Goal: Transaction & Acquisition: Book appointment/travel/reservation

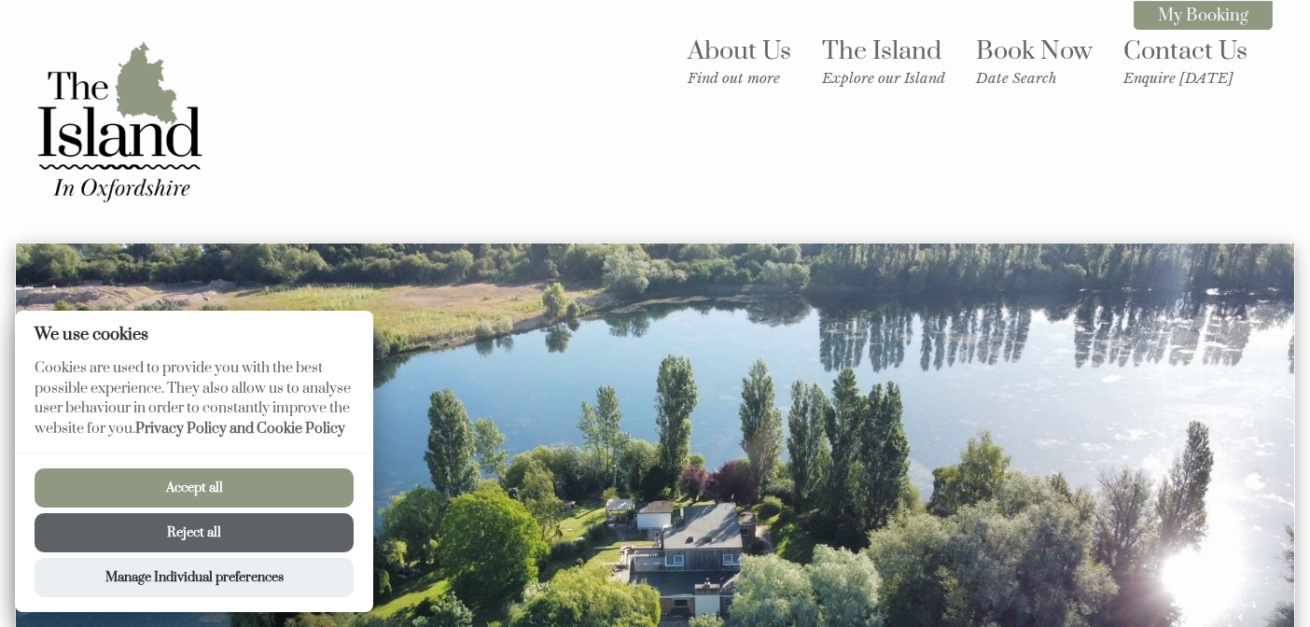
click at [179, 483] on button "Accept all" at bounding box center [194, 487] width 319 height 39
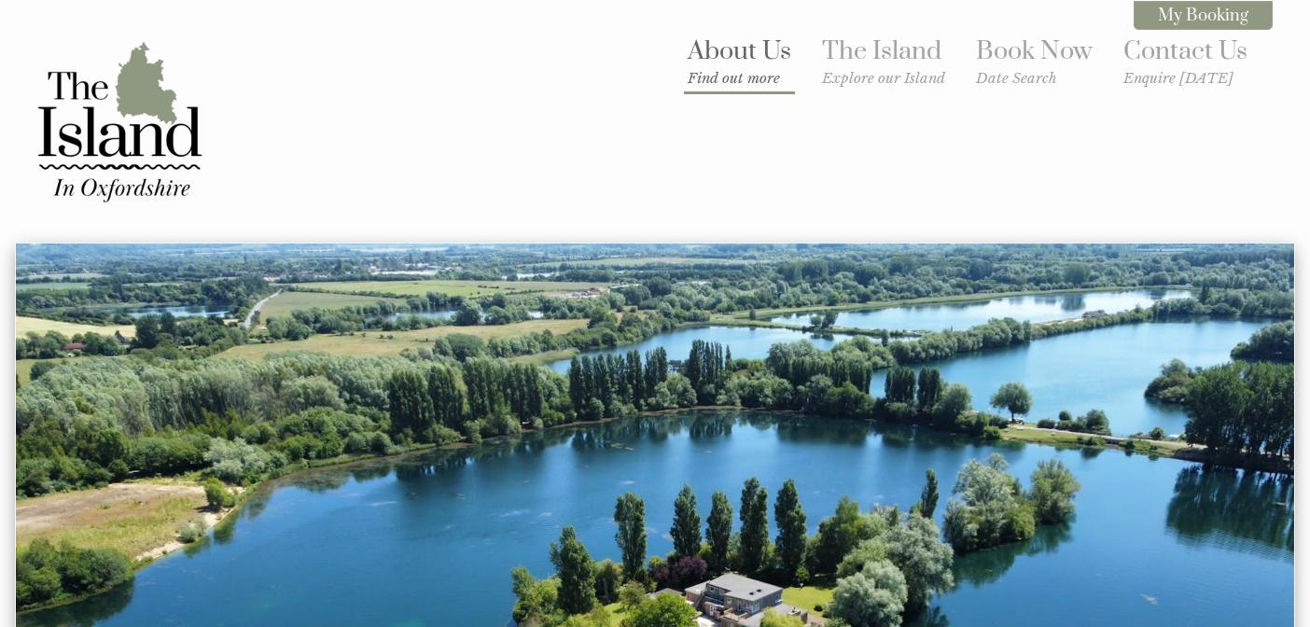
click at [743, 75] on small "Find out more" at bounding box center [740, 78] width 104 height 18
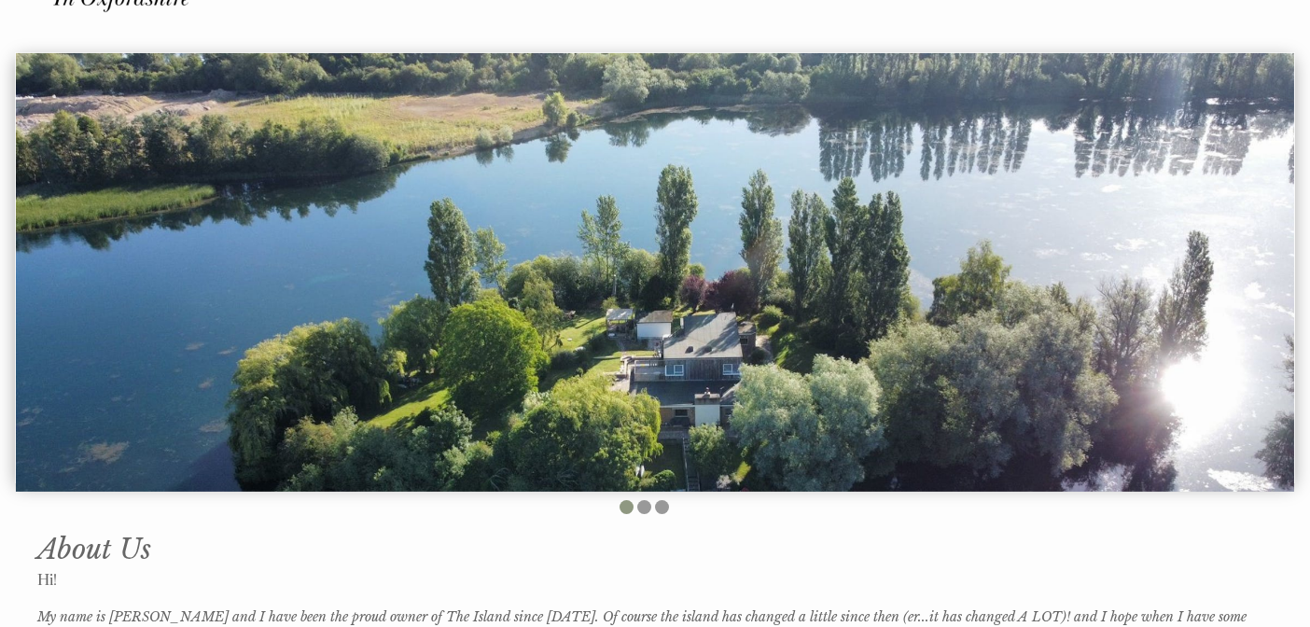
scroll to position [189, 0]
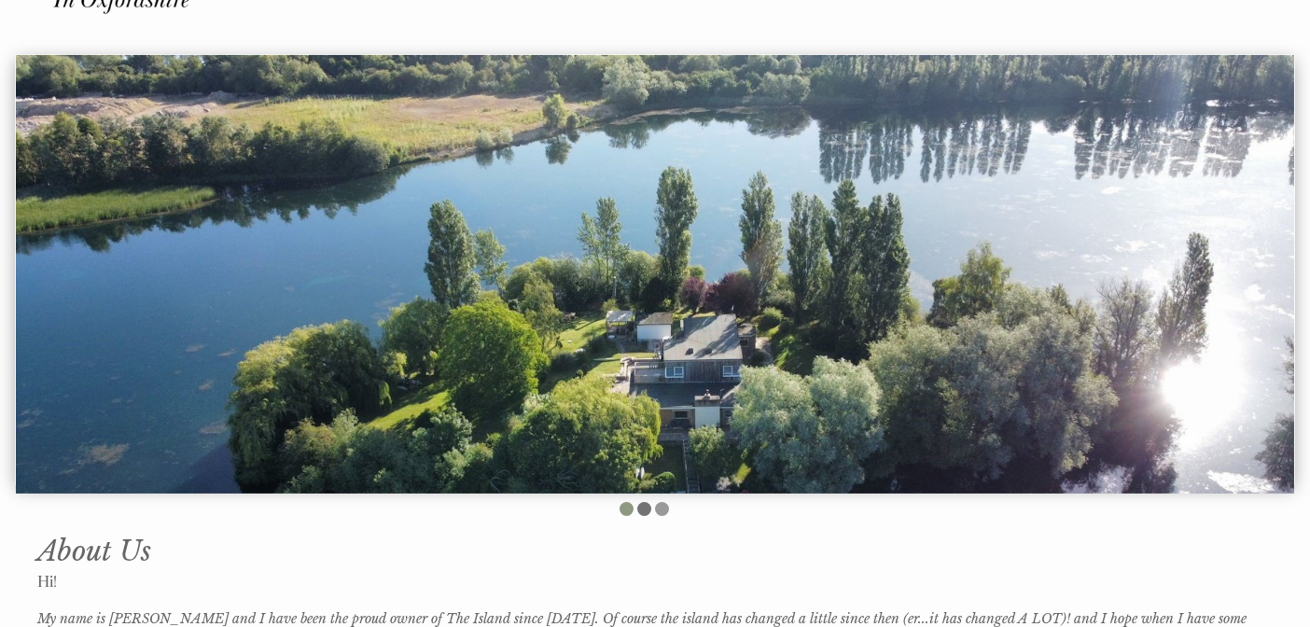
click at [642, 502] on li at bounding box center [644, 509] width 14 height 14
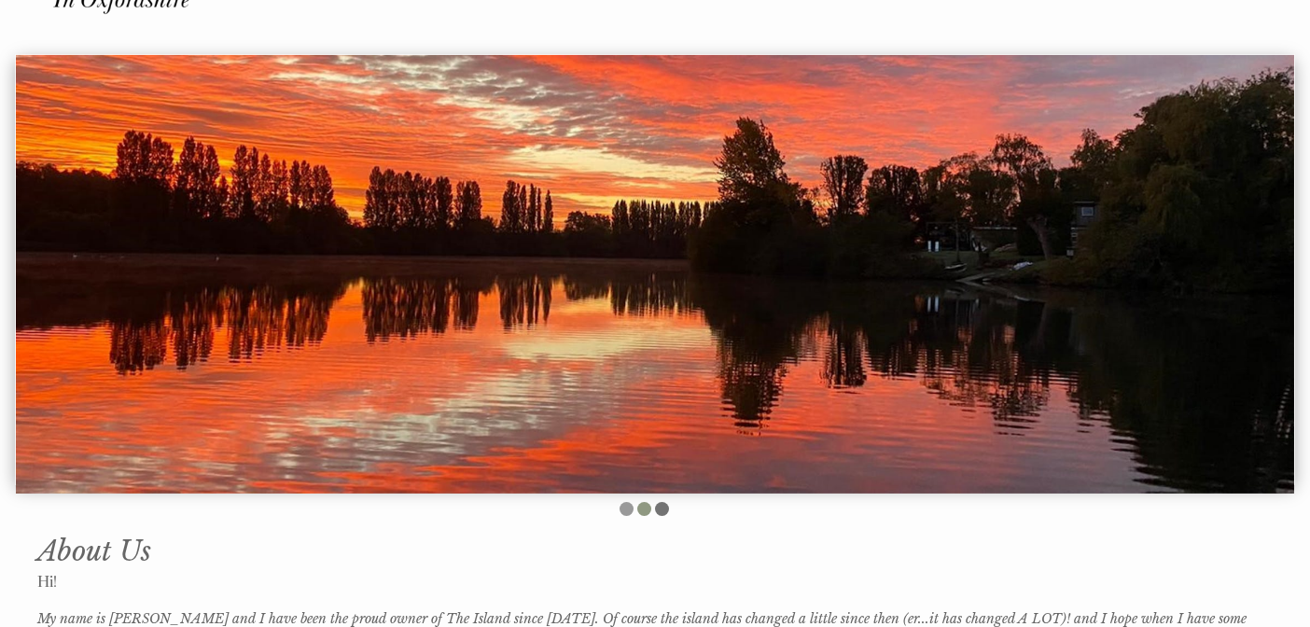
click at [667, 502] on li at bounding box center [662, 509] width 14 height 14
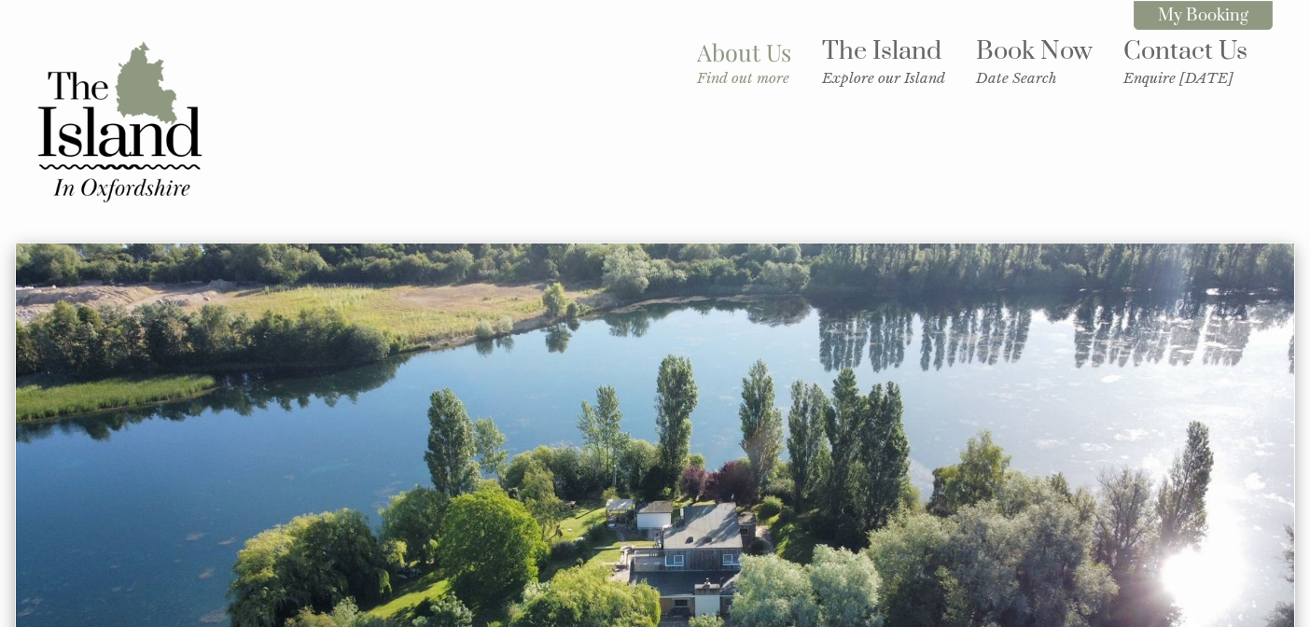
scroll to position [0, 0]
click at [880, 69] on small "Explore our Island" at bounding box center [883, 78] width 123 height 18
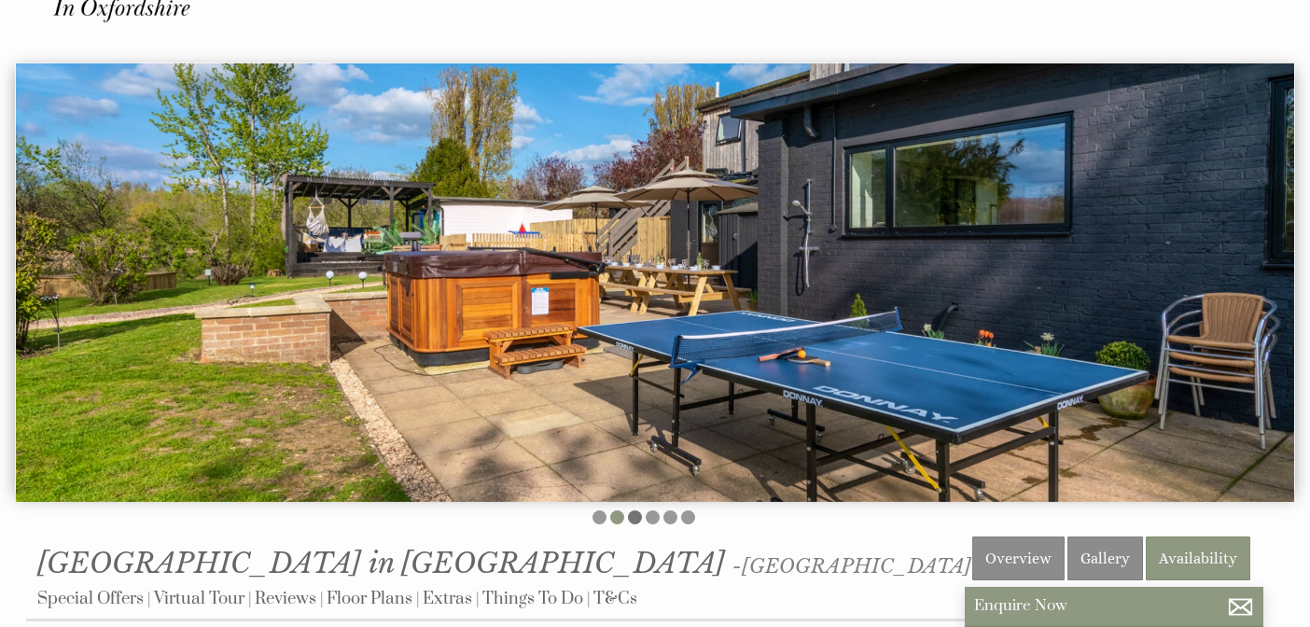
click at [636, 510] on li at bounding box center [635, 517] width 14 height 14
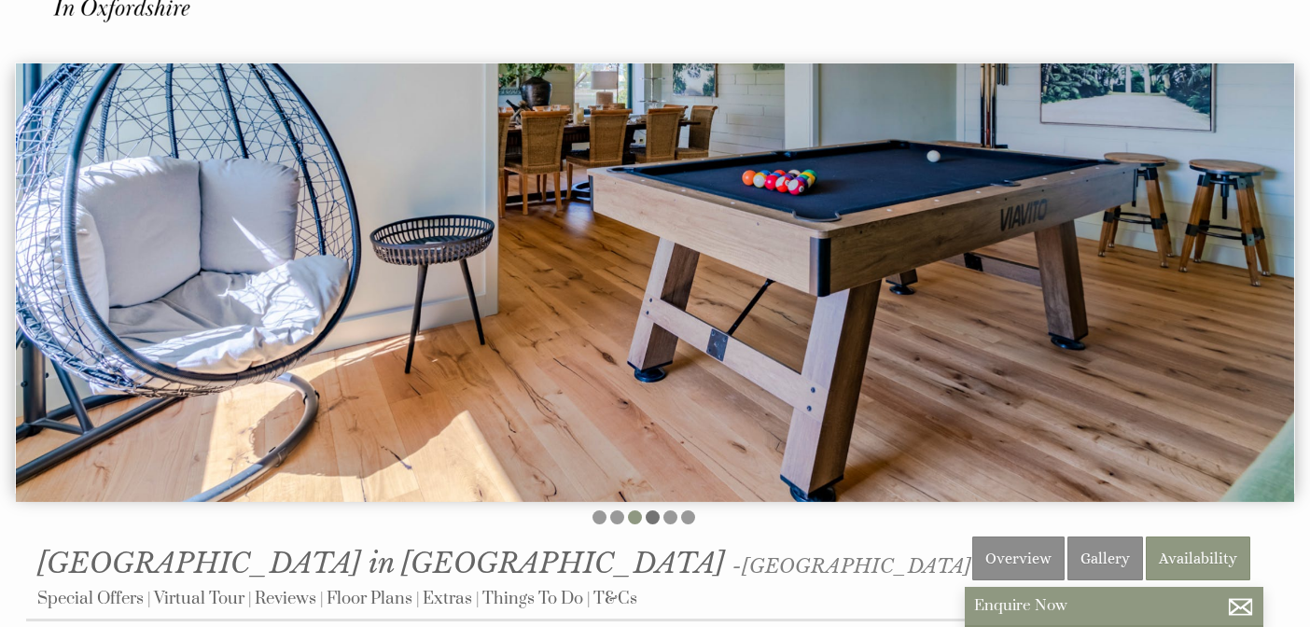
click at [657, 510] on li at bounding box center [653, 517] width 14 height 14
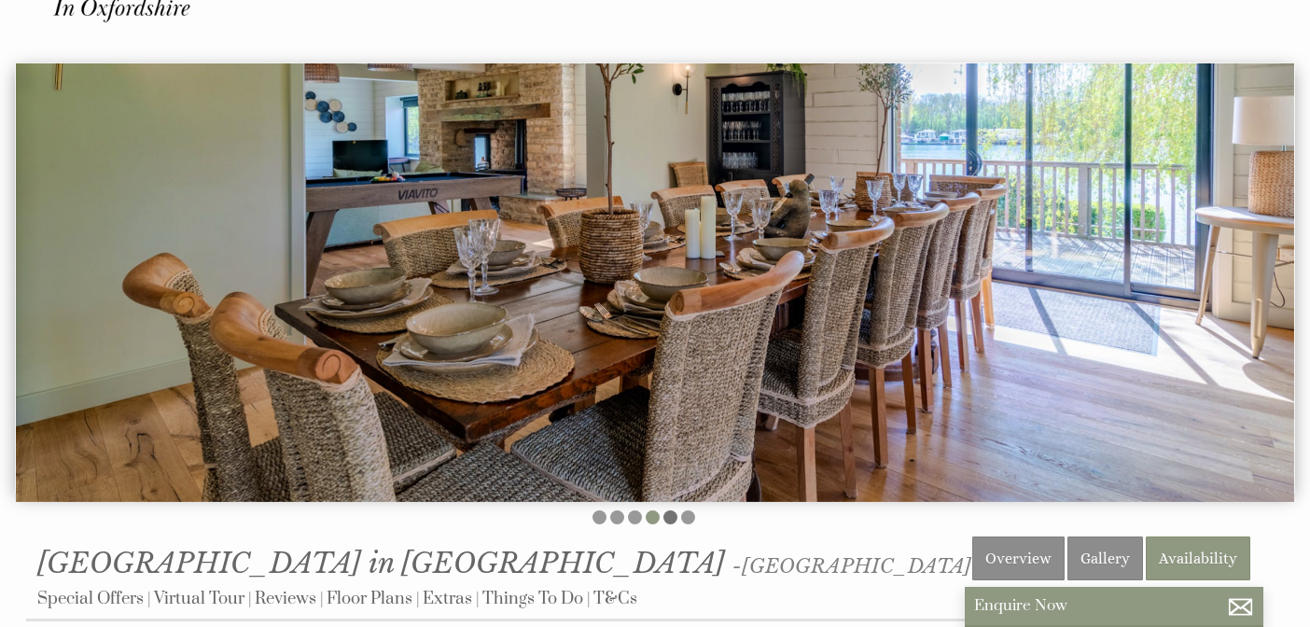
click at [673, 510] on li at bounding box center [671, 517] width 14 height 14
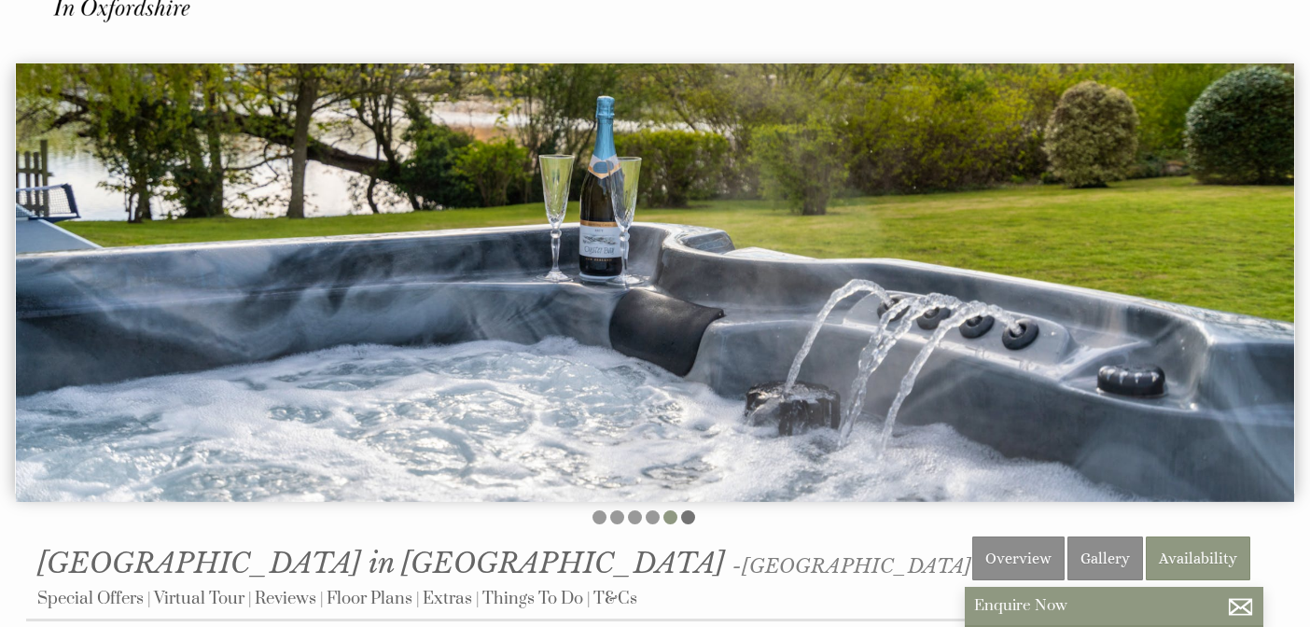
click at [692, 510] on li at bounding box center [688, 517] width 14 height 14
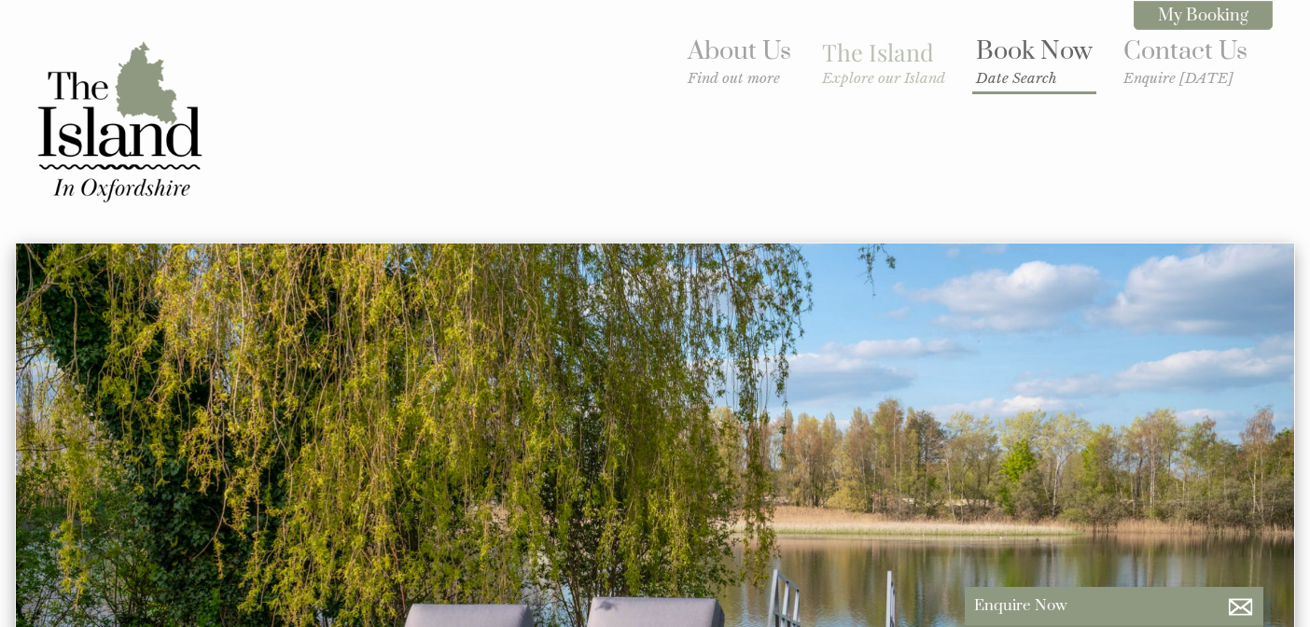
scroll to position [0, 0]
click at [1024, 62] on link "Book Now Date Search" at bounding box center [1034, 60] width 117 height 51
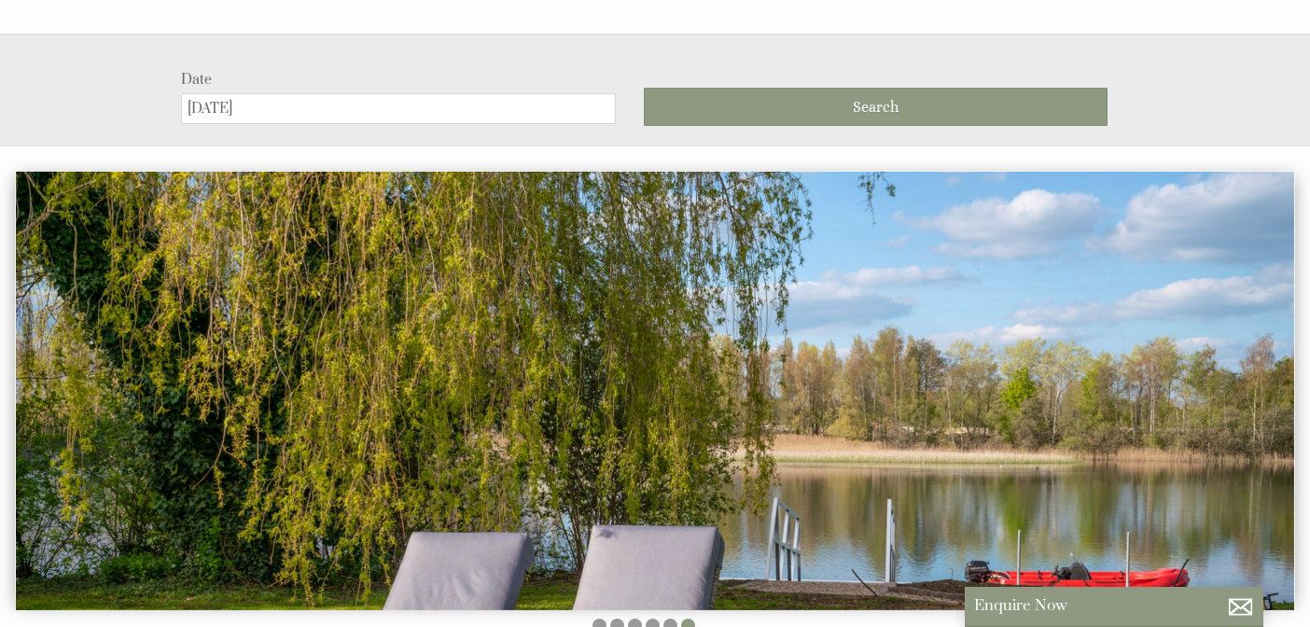
scroll to position [232, 0]
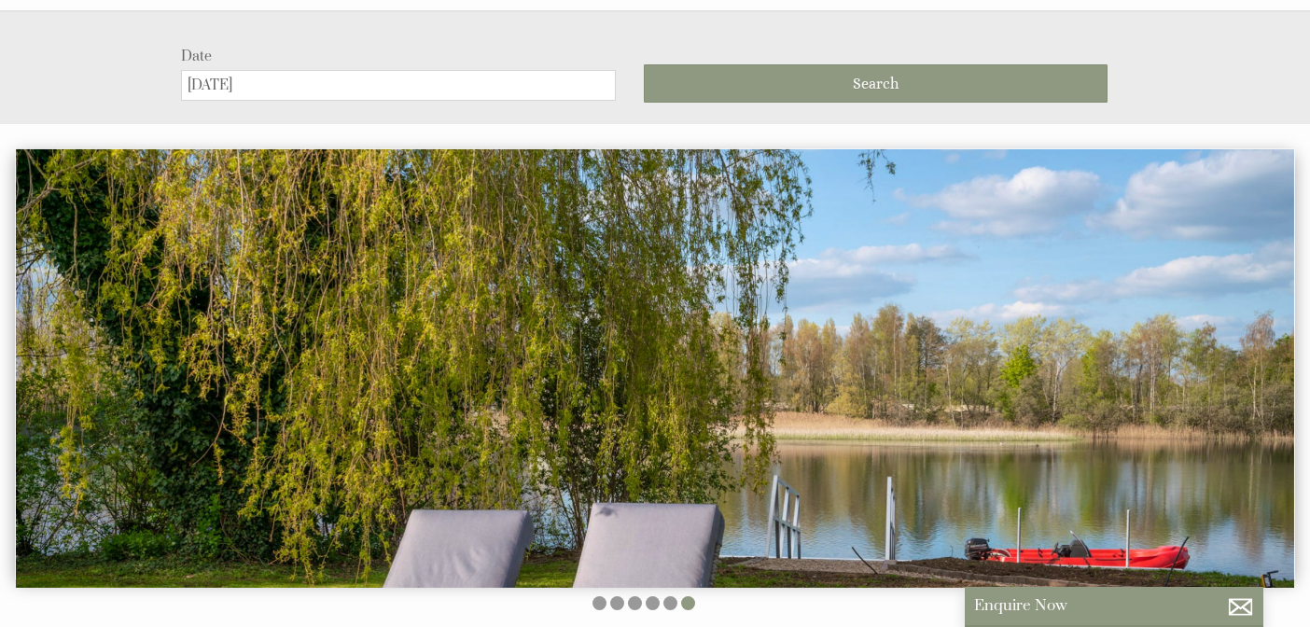
click at [396, 77] on input "[DATE]" at bounding box center [399, 85] width 436 height 31
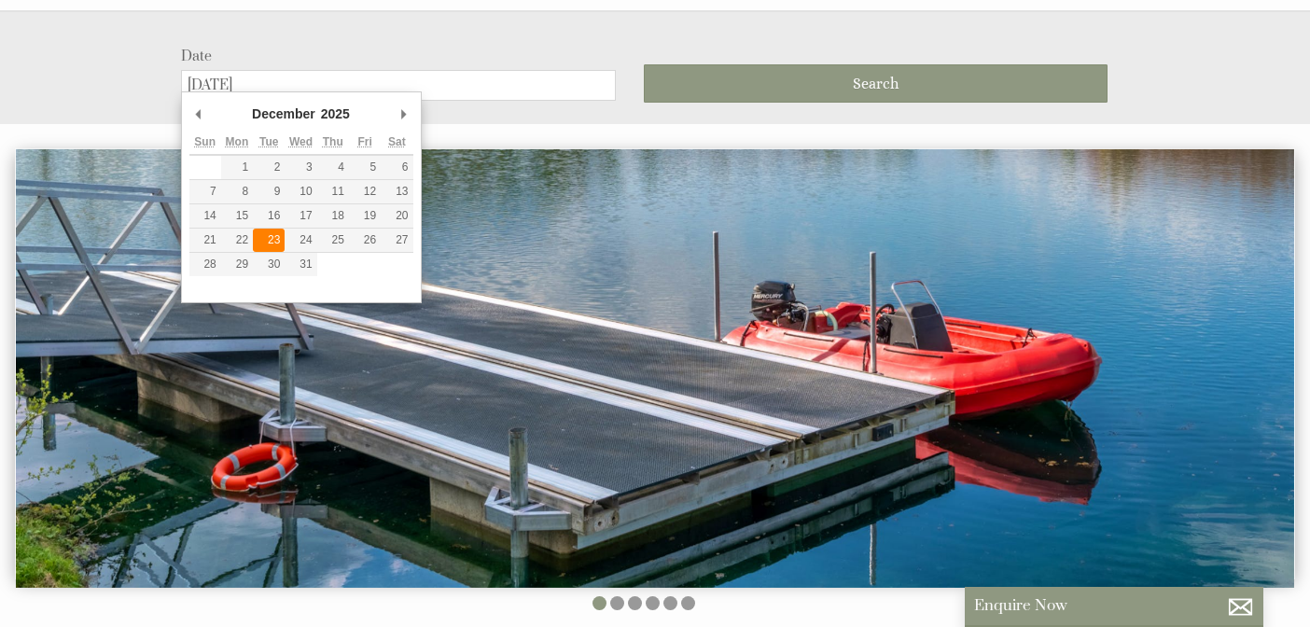
type input "[DATE]"
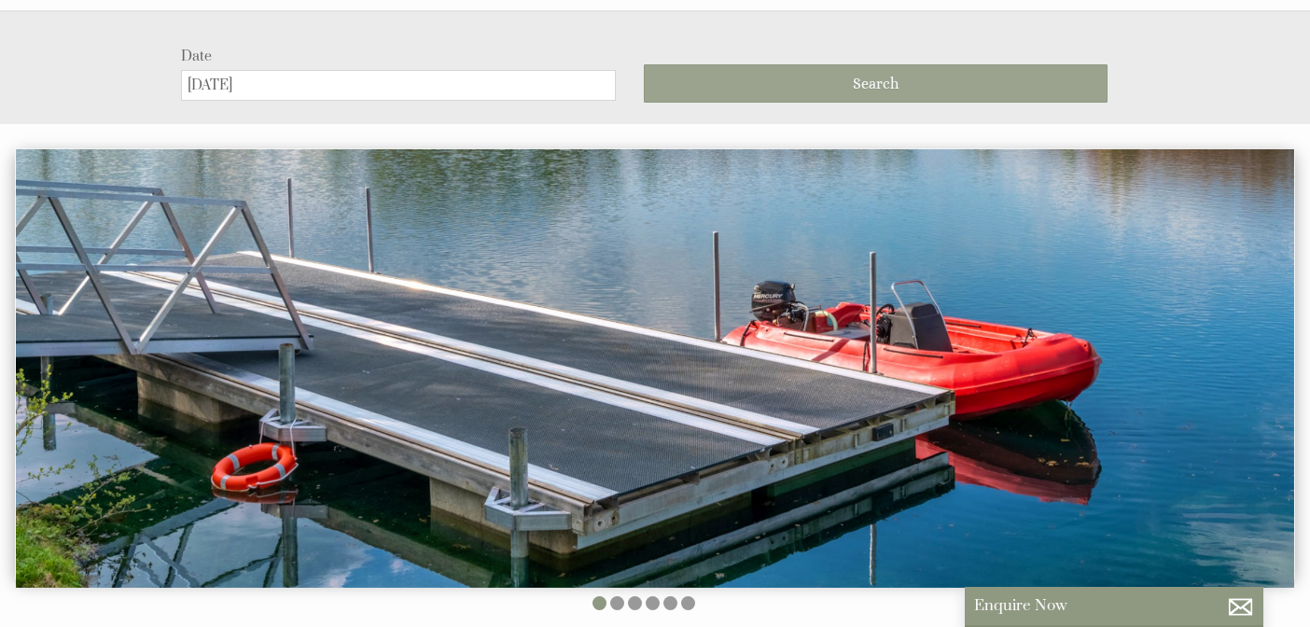
click at [760, 75] on button "Search" at bounding box center [876, 83] width 464 height 38
